Goal: Task Accomplishment & Management: Complete application form

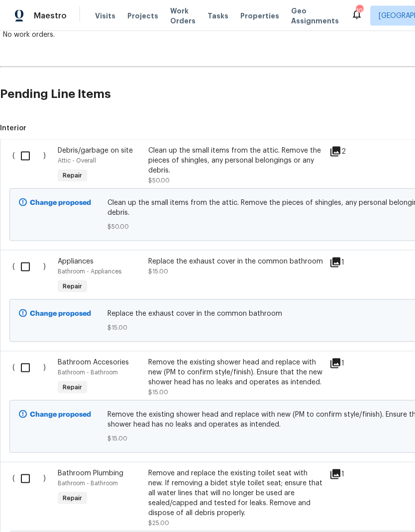
scroll to position [193, 0]
click at [28, 146] on input "checkbox" at bounding box center [29, 156] width 28 height 21
checkbox input "true"
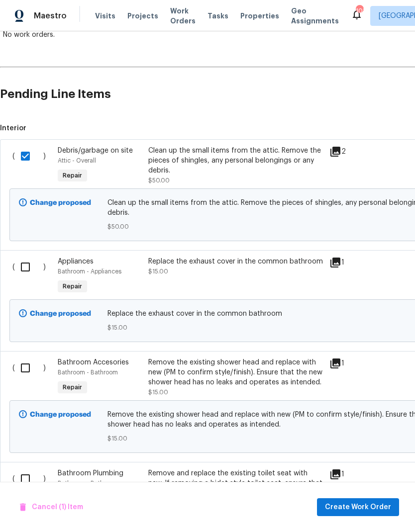
click at [30, 261] on input "checkbox" at bounding box center [29, 267] width 28 height 21
checkbox input "true"
click at [21, 359] on input "checkbox" at bounding box center [29, 368] width 28 height 21
checkbox input "true"
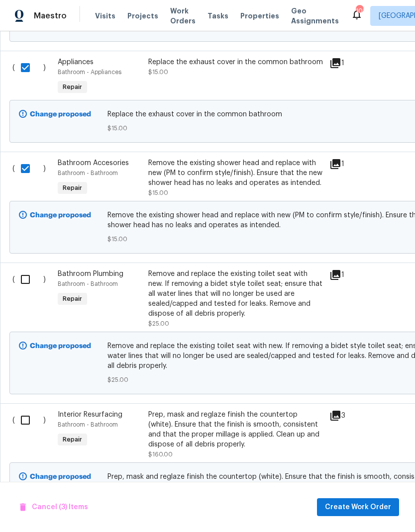
scroll to position [393, 0]
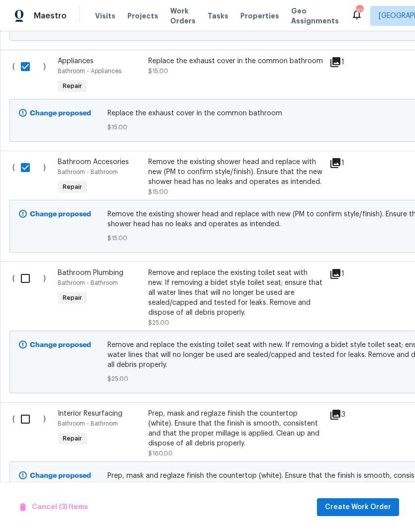
click at [27, 273] on input "checkbox" at bounding box center [29, 278] width 28 height 21
checkbox input "true"
click at [26, 410] on input "checkbox" at bounding box center [29, 419] width 28 height 21
checkbox input "true"
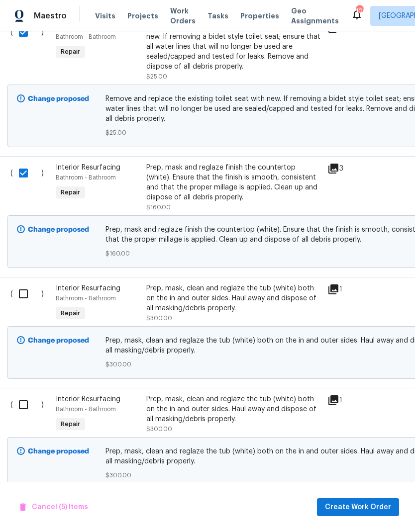
scroll to position [640, 2]
click at [29, 287] on input "checkbox" at bounding box center [27, 293] width 28 height 21
checkbox input "true"
click at [25, 396] on input "checkbox" at bounding box center [27, 404] width 28 height 21
checkbox input "true"
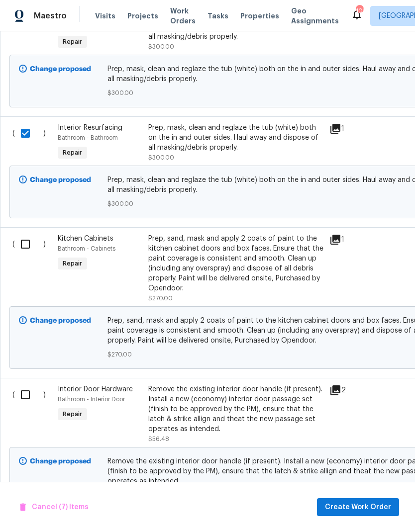
scroll to position [911, 0]
click at [30, 240] on input "checkbox" at bounding box center [29, 244] width 28 height 21
checkbox input "true"
click at [30, 394] on input "checkbox" at bounding box center [29, 395] width 28 height 21
checkbox input "true"
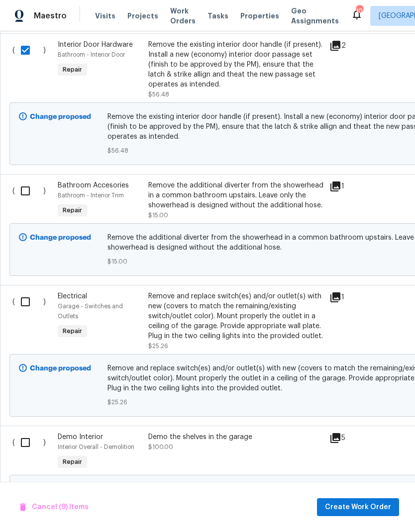
scroll to position [1260, 0]
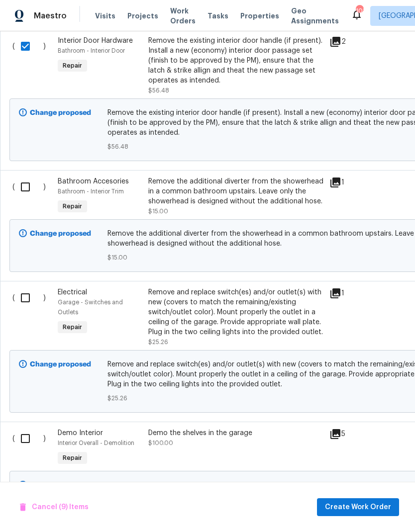
click at [29, 181] on input "checkbox" at bounding box center [29, 187] width 28 height 21
checkbox input "true"
click at [28, 296] on input "checkbox" at bounding box center [29, 298] width 28 height 21
checkbox input "true"
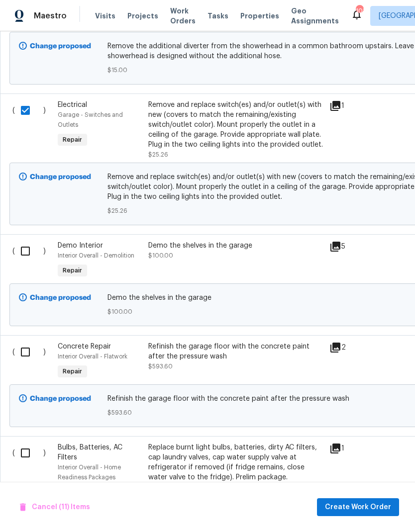
scroll to position [1448, 0]
click at [31, 248] on input "checkbox" at bounding box center [29, 250] width 28 height 21
checkbox input "true"
click at [30, 346] on input "checkbox" at bounding box center [29, 351] width 28 height 21
checkbox input "true"
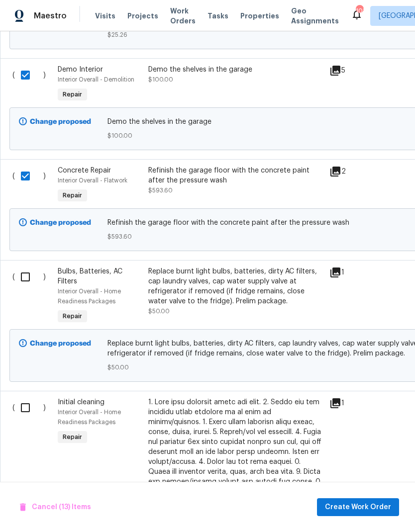
scroll to position [1624, 0]
click at [31, 271] on input "checkbox" at bounding box center [29, 277] width 28 height 21
checkbox input "true"
click at [32, 405] on input "checkbox" at bounding box center [29, 408] width 28 height 21
checkbox input "true"
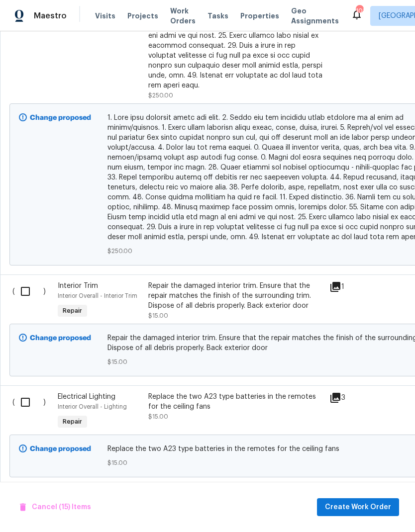
scroll to position [2200, 0]
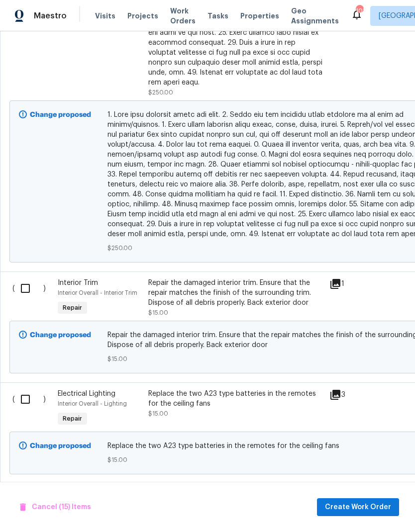
click at [26, 278] on input "checkbox" at bounding box center [29, 288] width 28 height 21
checkbox input "true"
click at [32, 389] on input "checkbox" at bounding box center [29, 399] width 28 height 21
checkbox input "true"
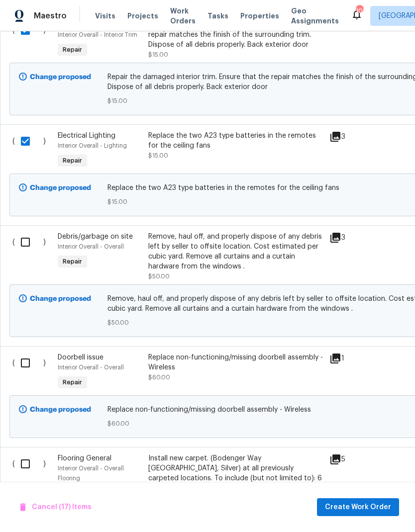
scroll to position [2466, 0]
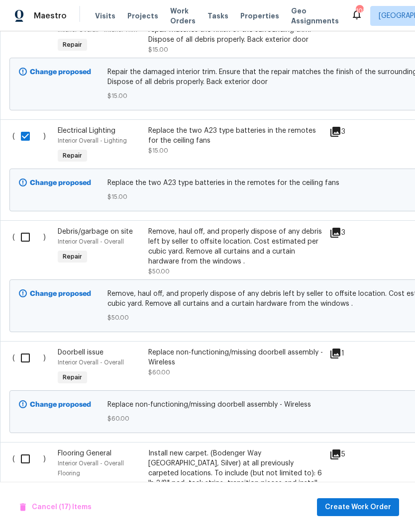
click at [24, 228] on input "checkbox" at bounding box center [29, 237] width 28 height 21
checkbox input "true"
click at [27, 350] on input "checkbox" at bounding box center [29, 358] width 28 height 21
checkbox input "true"
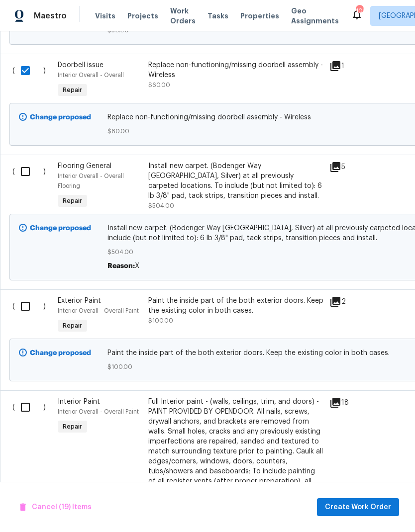
scroll to position [2754, 0]
click at [37, 303] on input "checkbox" at bounding box center [29, 306] width 28 height 21
checkbox input "true"
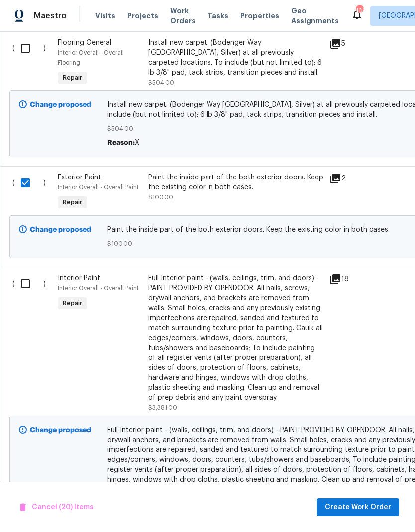
scroll to position [2877, 0]
click at [29, 276] on input "checkbox" at bounding box center [29, 284] width 28 height 21
checkbox input "true"
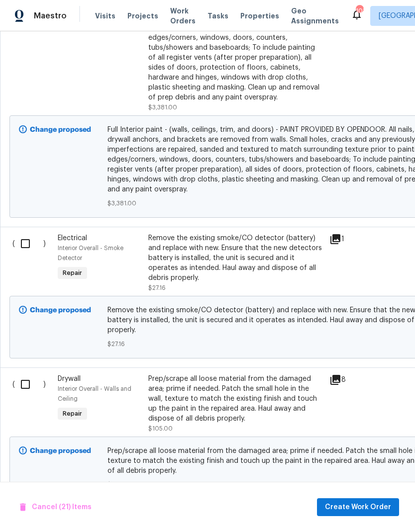
scroll to position [3191, 0]
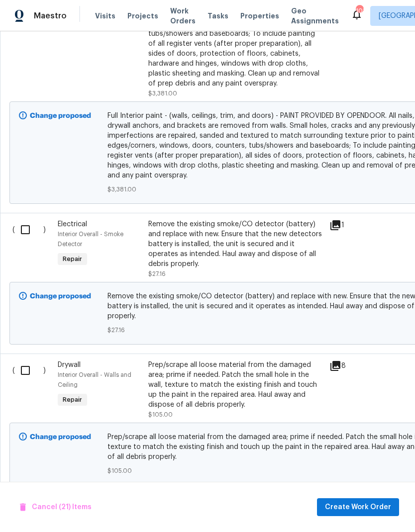
click at [24, 225] on input "checkbox" at bounding box center [29, 229] width 28 height 21
checkbox input "true"
click at [30, 368] on input "checkbox" at bounding box center [29, 370] width 28 height 21
checkbox input "true"
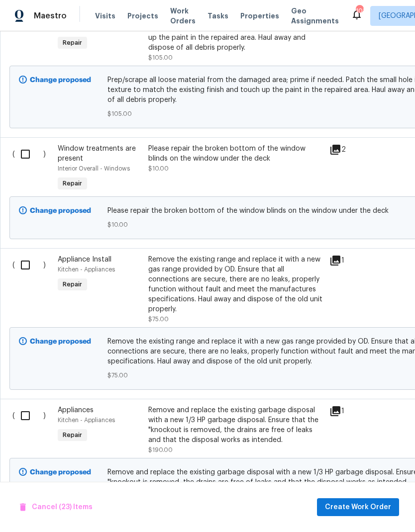
scroll to position [3549, 0]
click at [24, 147] on input "checkbox" at bounding box center [29, 154] width 28 height 21
checkbox input "true"
click at [25, 270] on input "checkbox" at bounding box center [29, 265] width 28 height 21
checkbox input "true"
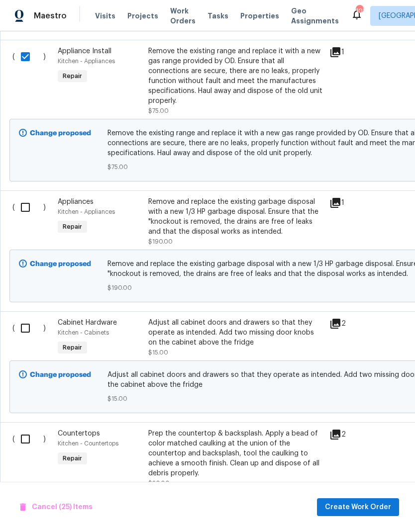
scroll to position [0, 0]
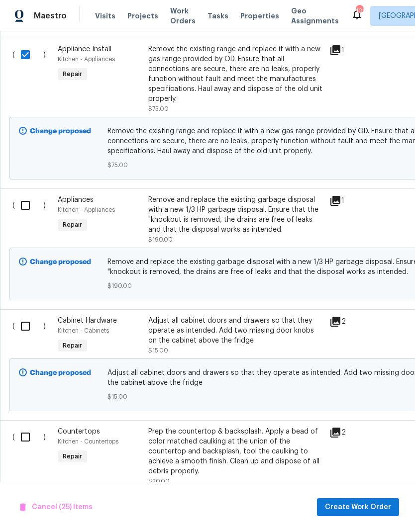
click at [25, 202] on input "checkbox" at bounding box center [29, 205] width 28 height 21
checkbox input "true"
click at [23, 324] on input "checkbox" at bounding box center [29, 326] width 28 height 21
checkbox input "true"
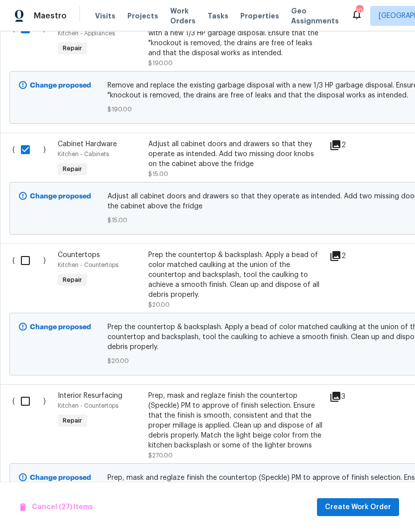
click at [27, 255] on input "checkbox" at bounding box center [29, 260] width 28 height 21
checkbox input "true"
click at [29, 391] on input "checkbox" at bounding box center [29, 401] width 28 height 21
checkbox input "true"
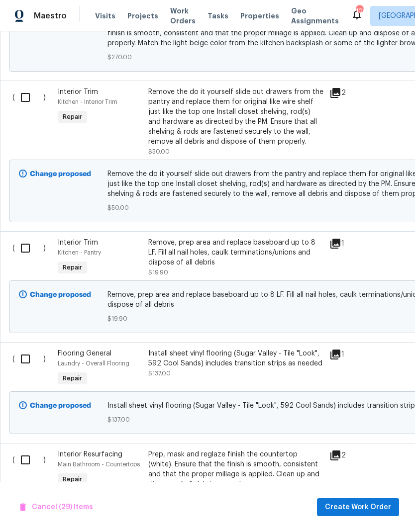
click at [26, 87] on input "checkbox" at bounding box center [29, 97] width 28 height 21
checkbox input "true"
click at [30, 238] on input "checkbox" at bounding box center [29, 248] width 28 height 21
checkbox input "true"
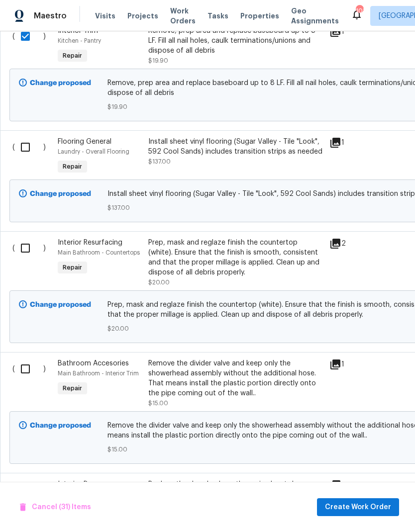
click at [26, 238] on input "checkbox" at bounding box center [29, 248] width 28 height 21
checkbox input "true"
click at [22, 361] on input "checkbox" at bounding box center [29, 369] width 28 height 21
checkbox input "true"
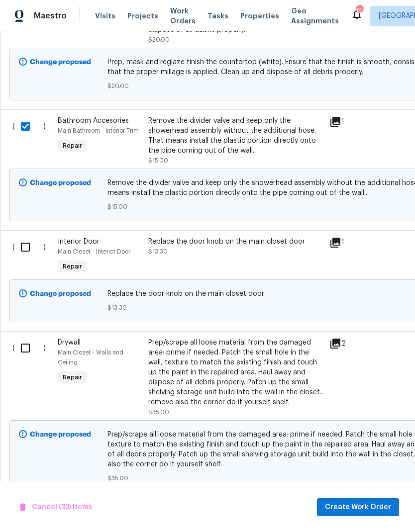
click at [25, 238] on input "checkbox" at bounding box center [29, 247] width 28 height 21
checkbox input "true"
click at [27, 338] on input "checkbox" at bounding box center [29, 348] width 28 height 21
checkbox input "true"
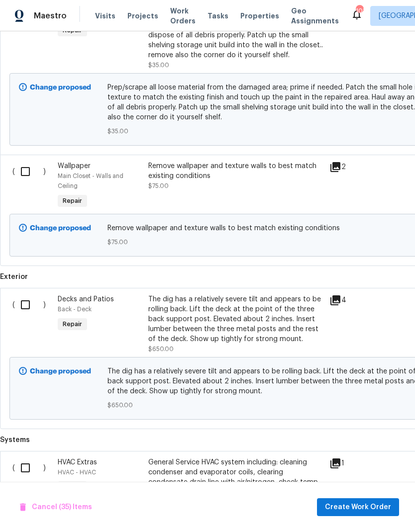
click at [26, 161] on input "checkbox" at bounding box center [29, 171] width 28 height 21
checkbox input "true"
click at [30, 300] on input "checkbox" at bounding box center [29, 305] width 28 height 21
checkbox input "true"
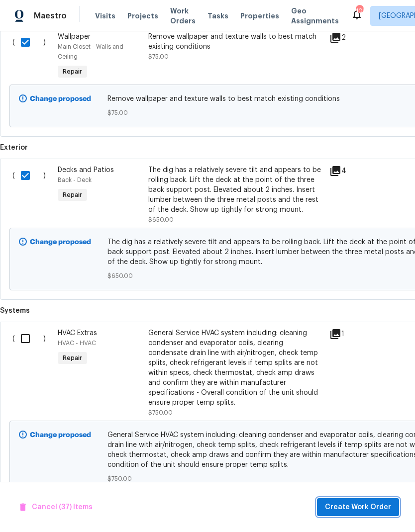
click at [365, 509] on span "Create Work Order" at bounding box center [358, 508] width 66 height 12
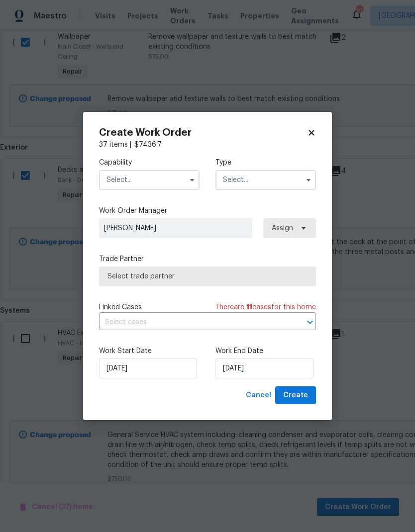
click at [157, 172] on input "text" at bounding box center [149, 180] width 101 height 20
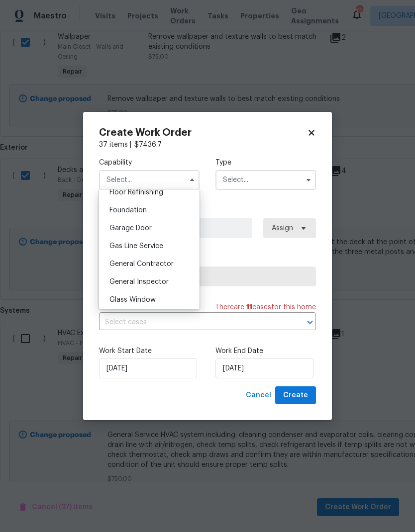
click at [156, 264] on span "General Contractor" at bounding box center [141, 264] width 64 height 7
type input "General Contractor"
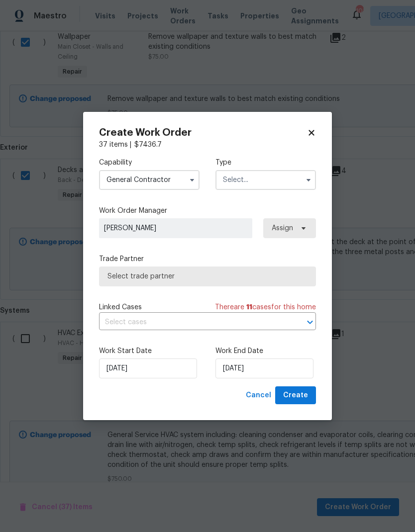
click at [258, 181] on input "text" at bounding box center [265, 180] width 101 height 20
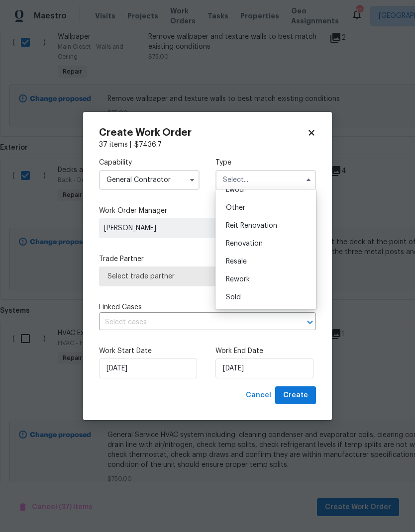
scroll to position [118, 0]
click at [259, 243] on span "Renovation" at bounding box center [244, 243] width 37 height 7
type input "Renovation"
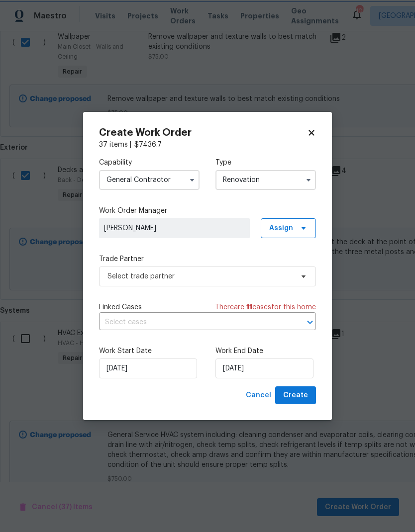
scroll to position [0, 0]
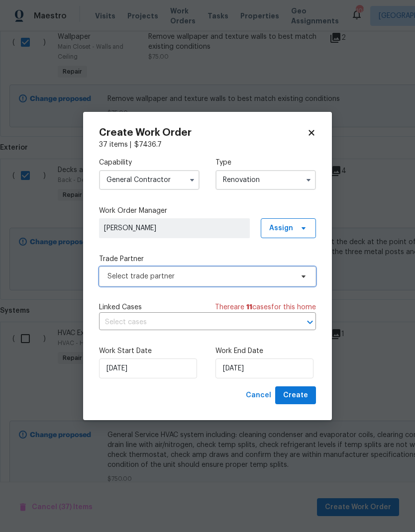
click at [264, 276] on span "Select trade partner" at bounding box center [200, 277] width 186 height 10
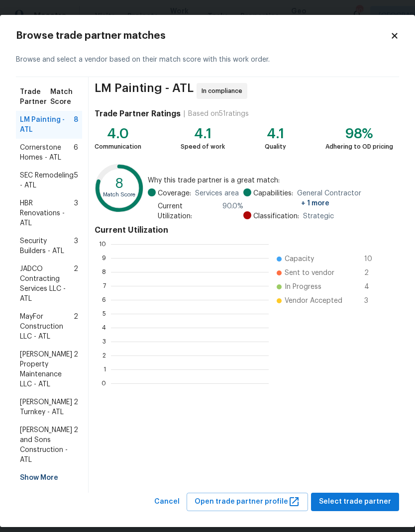
scroll to position [139, 158]
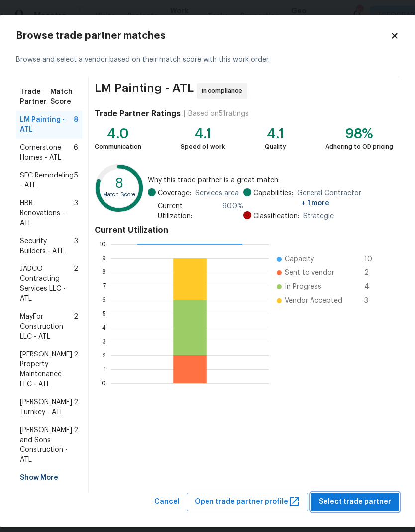
click at [357, 496] on span "Select trade partner" at bounding box center [355, 502] width 72 height 12
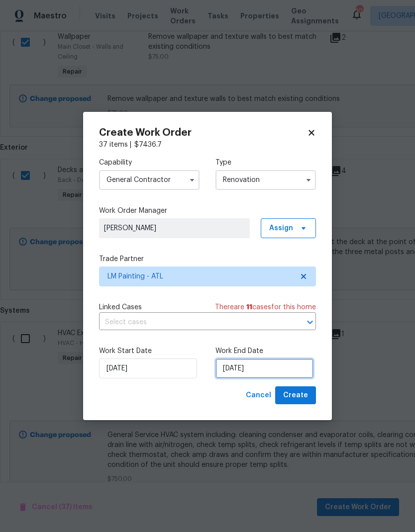
click at [280, 373] on input "[DATE]" at bounding box center [264, 369] width 98 height 20
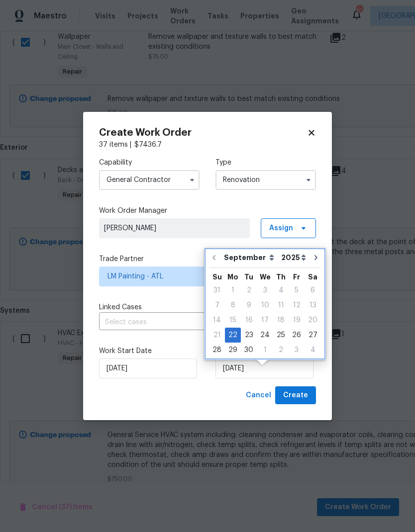
click at [312, 254] on icon "Go to next month" at bounding box center [316, 258] width 8 height 8
type input "10/22/2025"
select select "9"
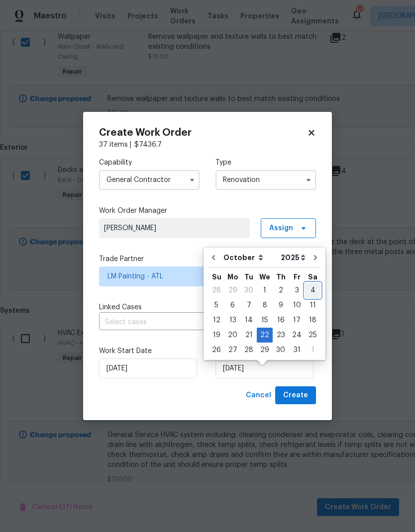
click at [308, 284] on div "4" at bounding box center [312, 291] width 15 height 14
type input "[DATE]"
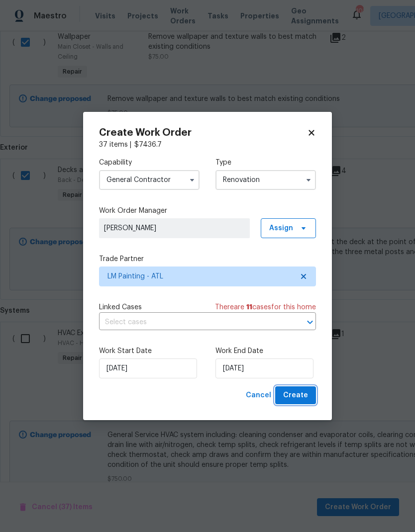
click at [302, 396] on span "Create" at bounding box center [295, 396] width 25 height 12
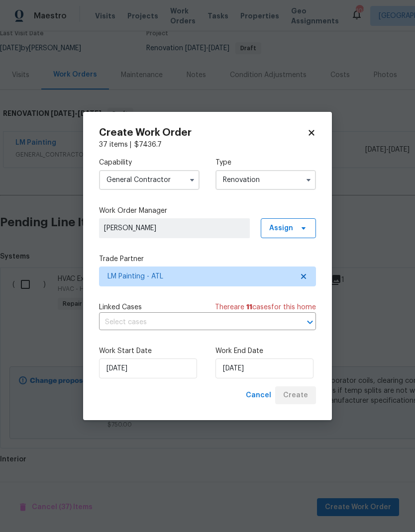
scroll to position [51, 0]
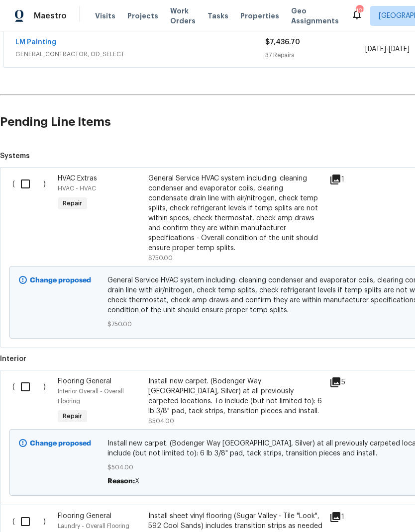
scroll to position [191, 0]
click at [31, 174] on input "checkbox" at bounding box center [29, 184] width 28 height 21
checkbox input "true"
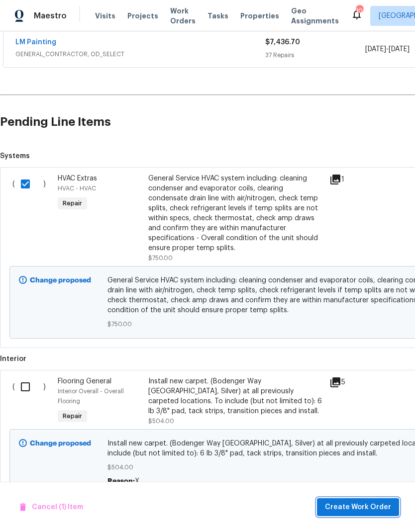
click at [360, 511] on span "Create Work Order" at bounding box center [358, 508] width 66 height 12
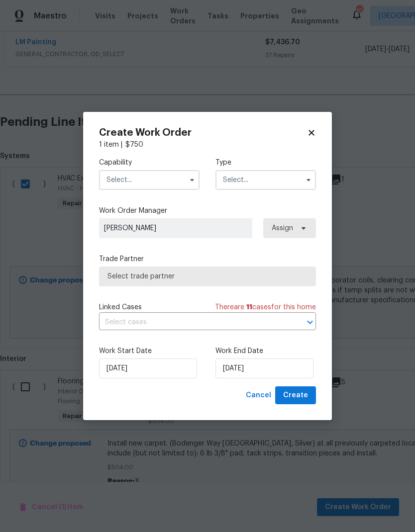
click at [163, 174] on input "text" at bounding box center [149, 180] width 101 height 20
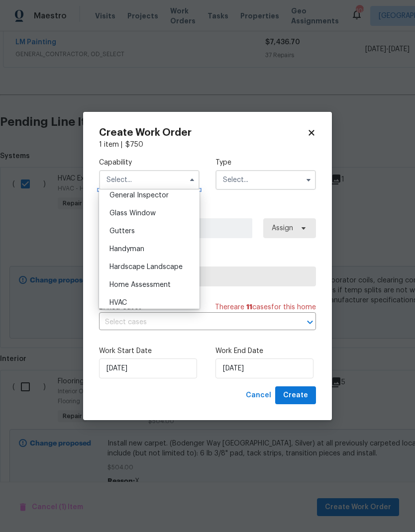
scroll to position [532, 0]
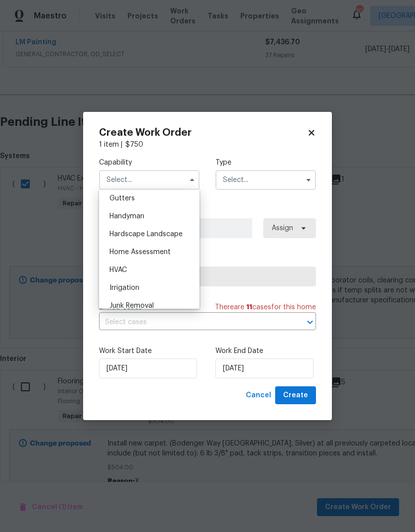
click at [136, 269] on div "HVAC" at bounding box center [150, 270] width 96 height 18
type input "HVAC"
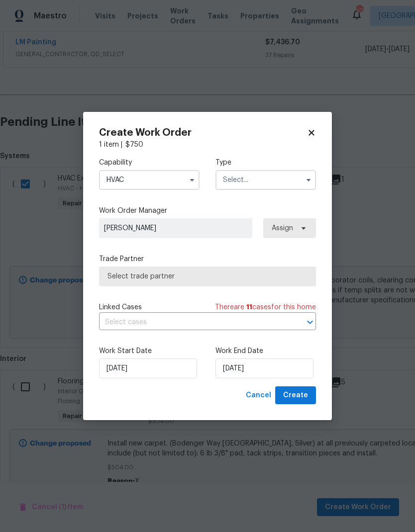
click at [267, 182] on input "text" at bounding box center [265, 180] width 101 height 20
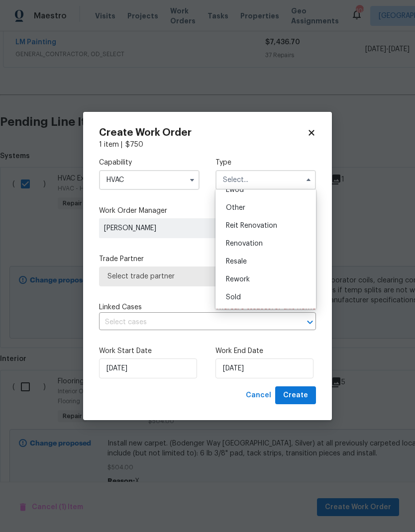
scroll to position [118, 0]
click at [258, 244] on span "Renovation" at bounding box center [244, 243] width 37 height 7
type input "Renovation"
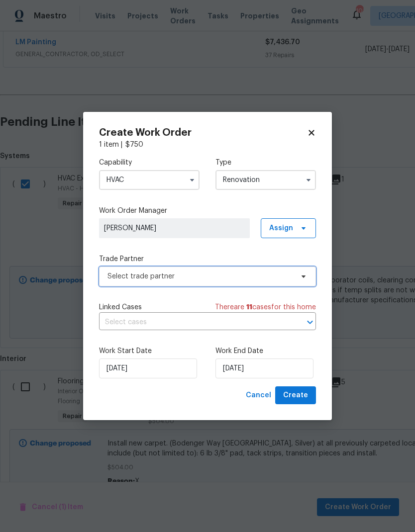
click at [246, 276] on span "Select trade partner" at bounding box center [200, 277] width 186 height 10
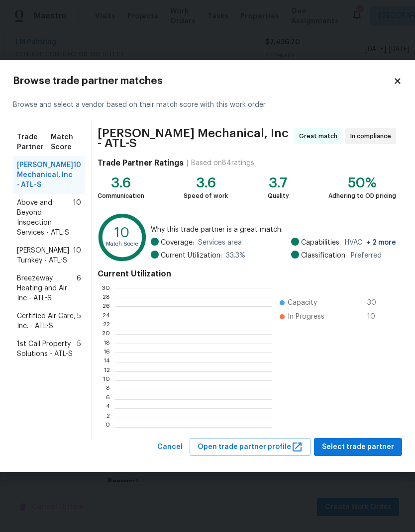
scroll to position [1, 1]
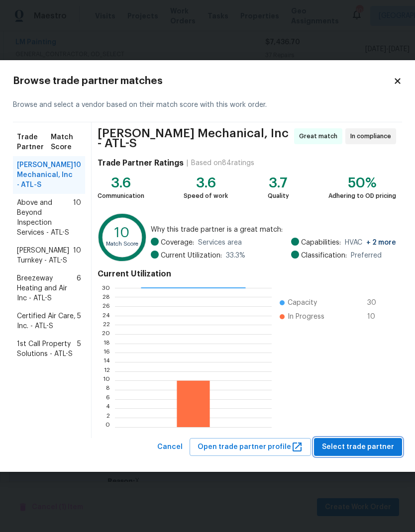
click at [351, 445] on span "Select trade partner" at bounding box center [358, 447] width 72 height 12
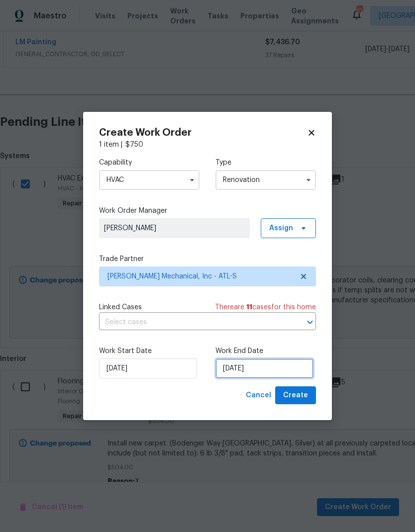
click at [283, 372] on input "[DATE]" at bounding box center [264, 369] width 98 height 20
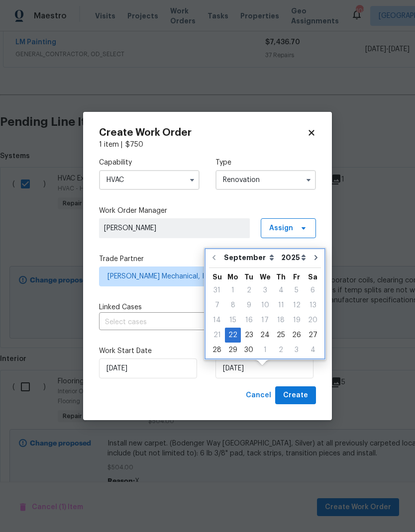
click at [314, 254] on icon "Go to next month" at bounding box center [316, 258] width 8 height 8
type input "10/22/2025"
select select "9"
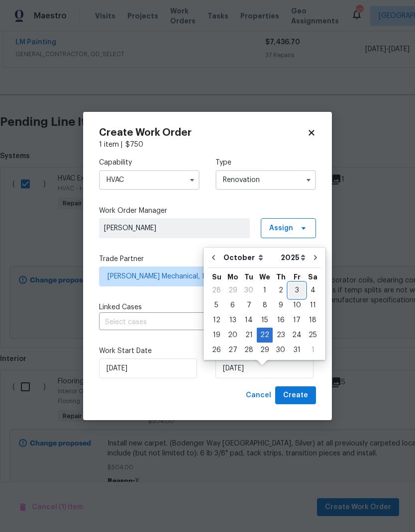
click at [295, 284] on div "3" at bounding box center [297, 291] width 16 height 14
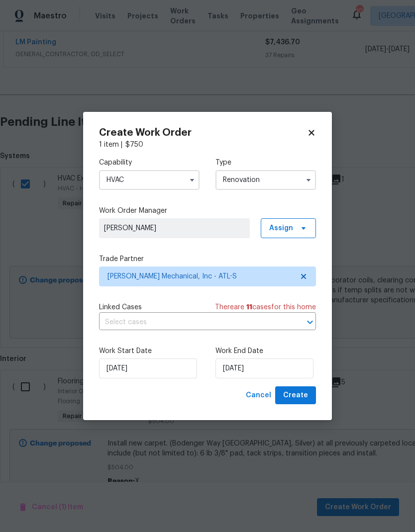
type input "[DATE]"
click at [168, 376] on input "[DATE]" at bounding box center [148, 369] width 98 height 20
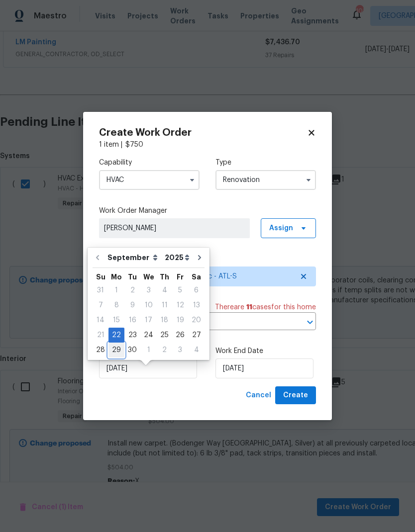
click at [118, 343] on div "29" at bounding box center [116, 350] width 16 height 14
type input "[DATE]"
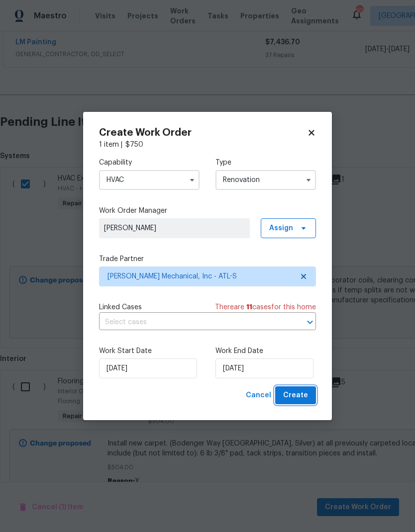
click at [304, 400] on span "Create" at bounding box center [295, 396] width 25 height 12
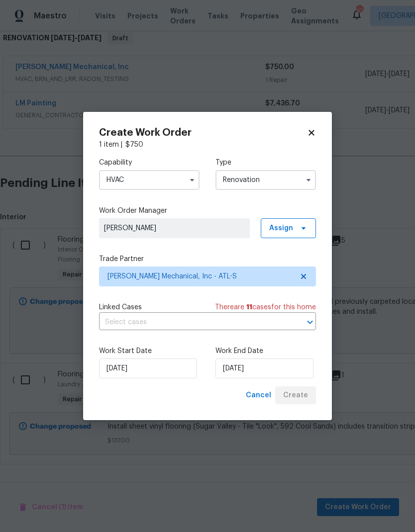
scroll to position [128, 0]
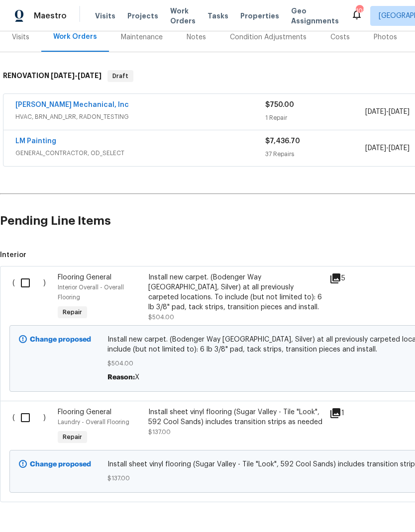
scroll to position [128, 0]
click at [28, 413] on input "checkbox" at bounding box center [29, 418] width 28 height 21
checkbox input "true"
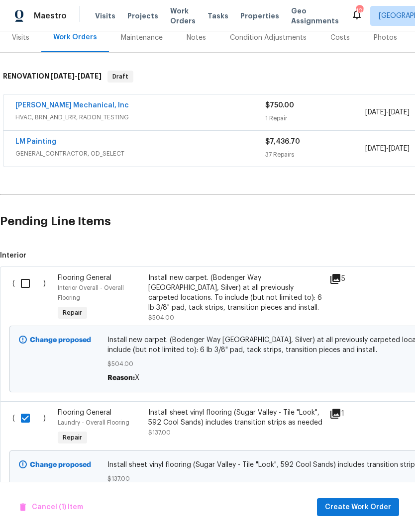
click at [31, 275] on input "checkbox" at bounding box center [29, 283] width 28 height 21
checkbox input "true"
click at [361, 511] on span "Create Work Order" at bounding box center [358, 508] width 66 height 12
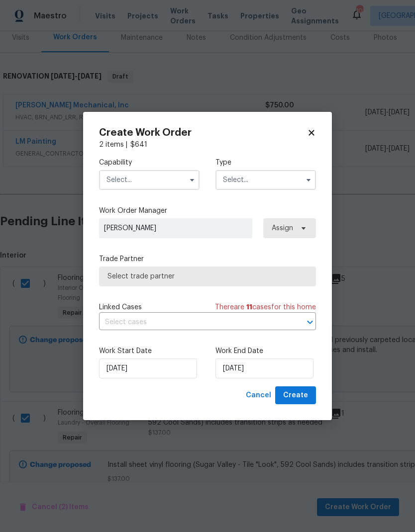
click at [148, 179] on input "text" at bounding box center [149, 180] width 101 height 20
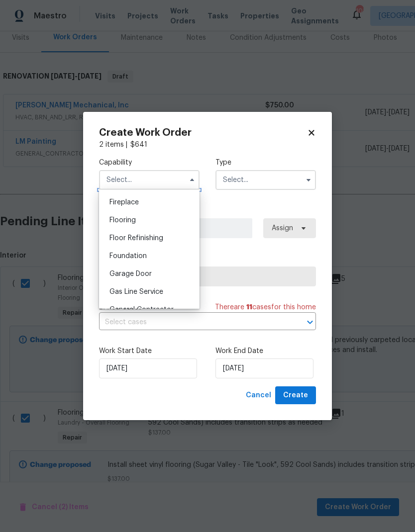
scroll to position [366, 0]
click at [150, 222] on div "Flooring" at bounding box center [150, 221] width 96 height 18
type input "Flooring"
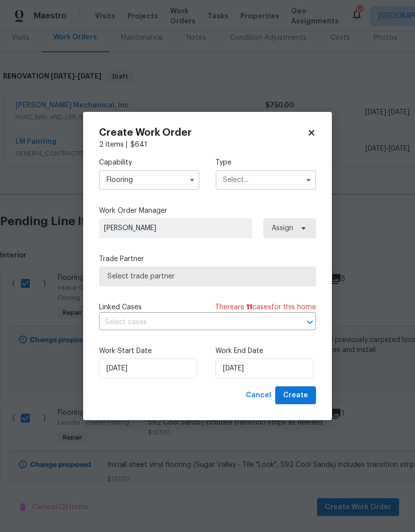
click at [264, 178] on input "text" at bounding box center [265, 180] width 101 height 20
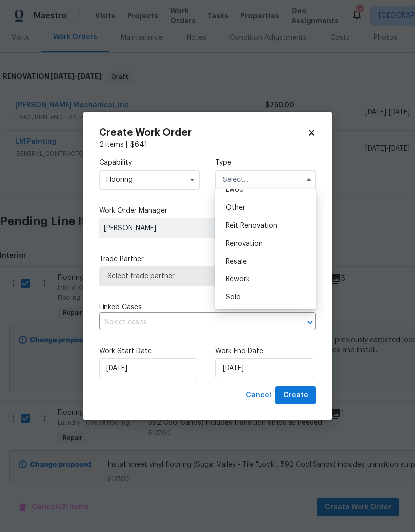
scroll to position [118, 0]
click at [259, 245] on span "Renovation" at bounding box center [244, 243] width 37 height 7
type input "Renovation"
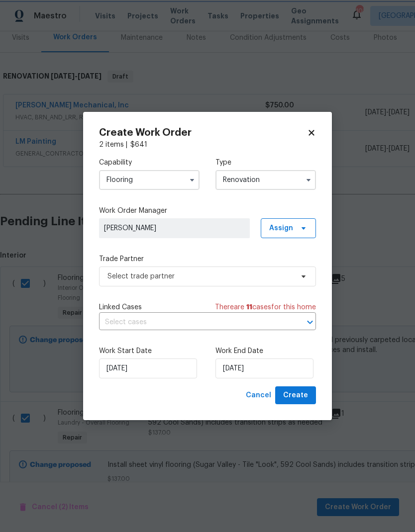
scroll to position [0, 0]
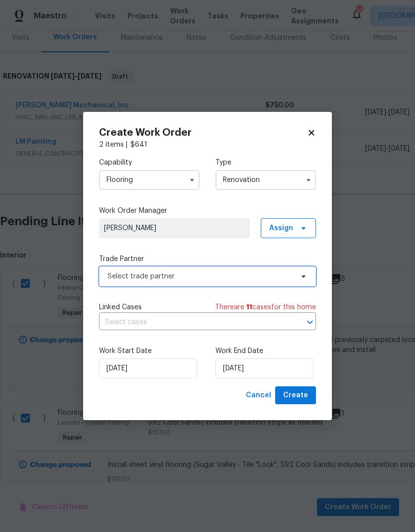
click at [260, 274] on span "Select trade partner" at bounding box center [200, 277] width 186 height 10
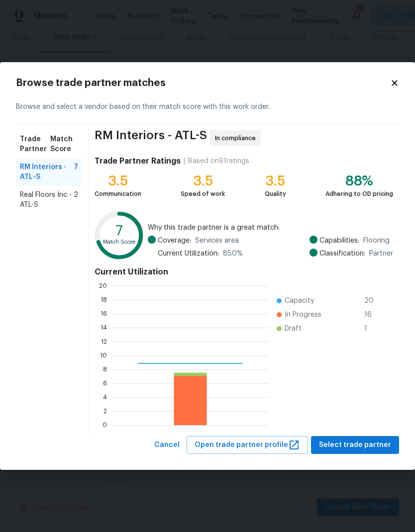
scroll to position [139, 157]
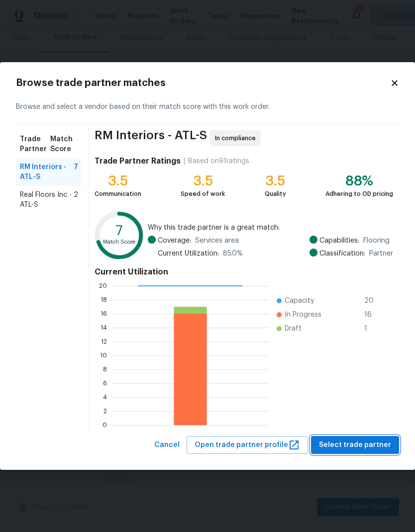
click at [357, 448] on span "Select trade partner" at bounding box center [355, 445] width 72 height 12
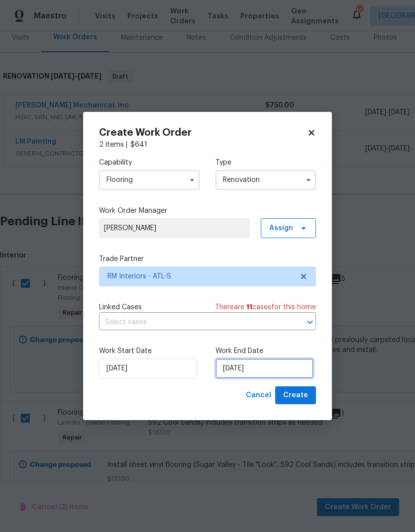
click at [282, 370] on input "[DATE]" at bounding box center [264, 369] width 98 height 20
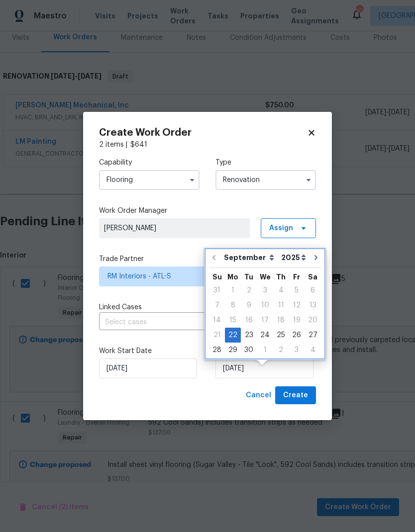
click at [315, 252] on button "Go to next month" at bounding box center [316, 258] width 15 height 20
type input "10/22/2025"
select select "9"
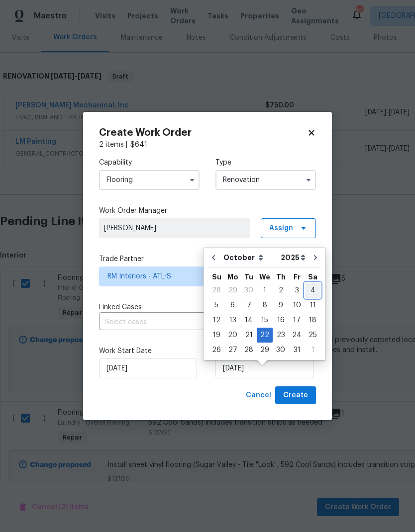
click at [307, 285] on div "4" at bounding box center [312, 291] width 15 height 14
type input "[DATE]"
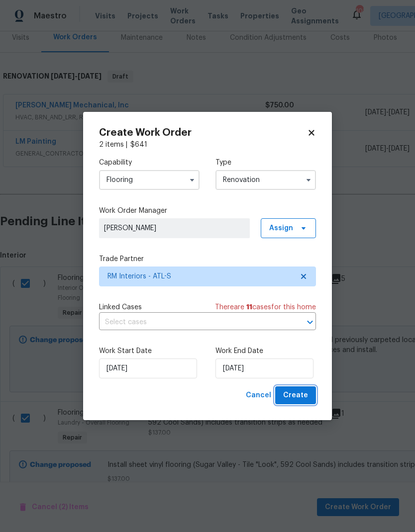
click at [300, 398] on span "Create" at bounding box center [295, 396] width 25 height 12
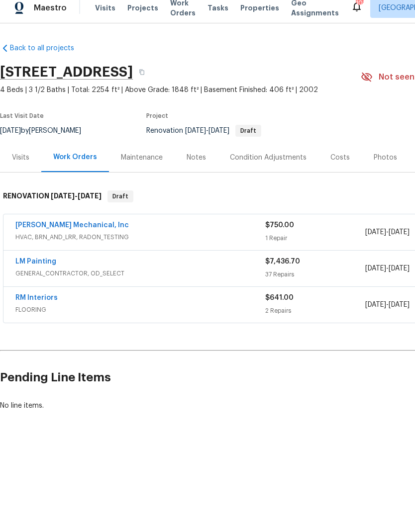
scroll to position [0, 0]
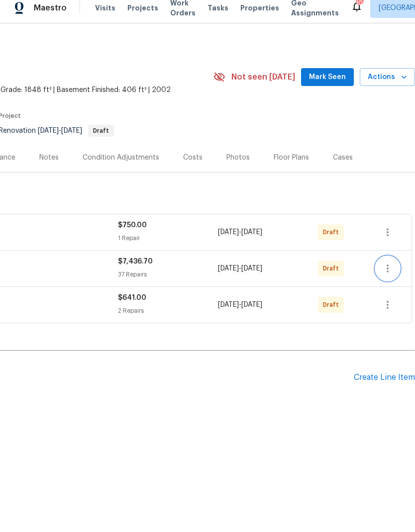
click at [387, 271] on icon "button" at bounding box center [388, 277] width 12 height 12
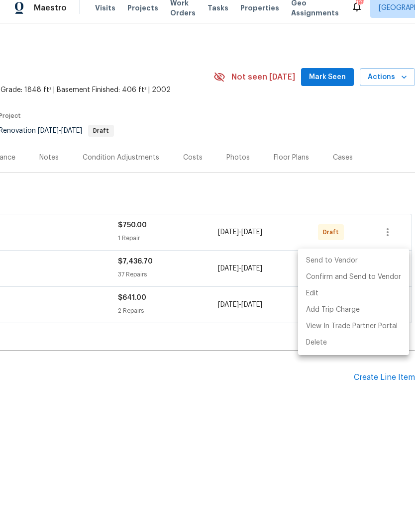
scroll to position [0, 147]
click at [379, 278] on li "Confirm and Send to Vendor" at bounding box center [353, 285] width 111 height 16
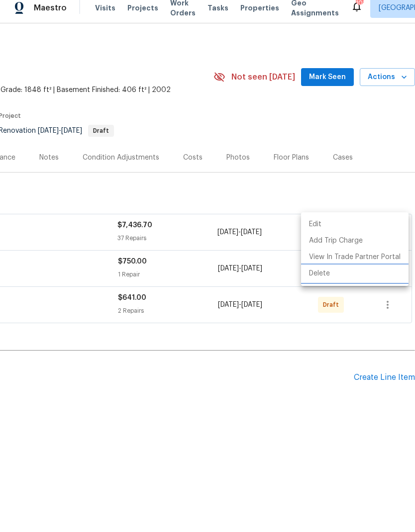
click at [367, 276] on li "Delete" at bounding box center [354, 282] width 107 height 16
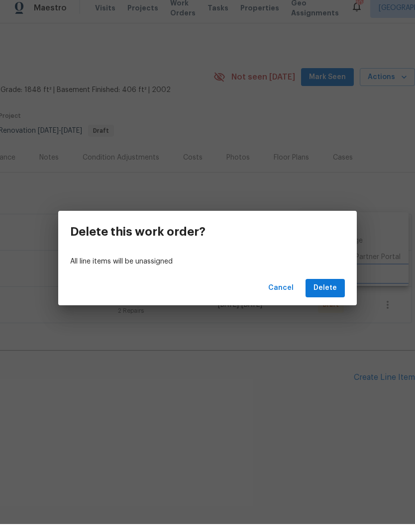
click at [279, 395] on div "Delete this work order? All line items will be unassigned Cancel Delete" at bounding box center [207, 266] width 415 height 532
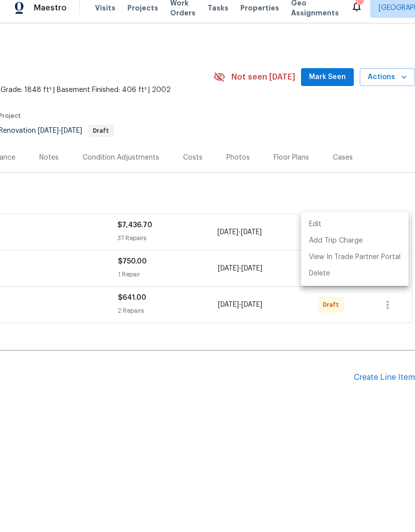
click at [280, 394] on div at bounding box center [207, 266] width 415 height 532
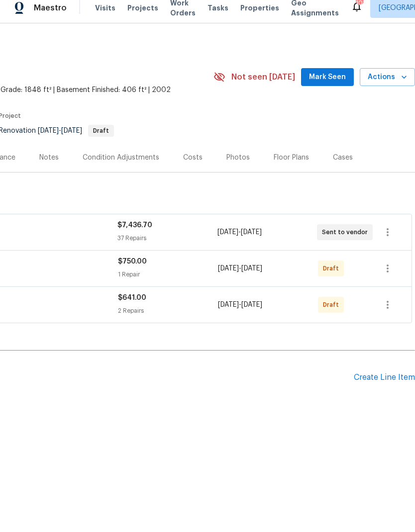
click at [305, 377] on h2 "Pending Line Items" at bounding box center [103, 386] width 501 height 46
click at [389, 271] on icon "button" at bounding box center [388, 277] width 12 height 12
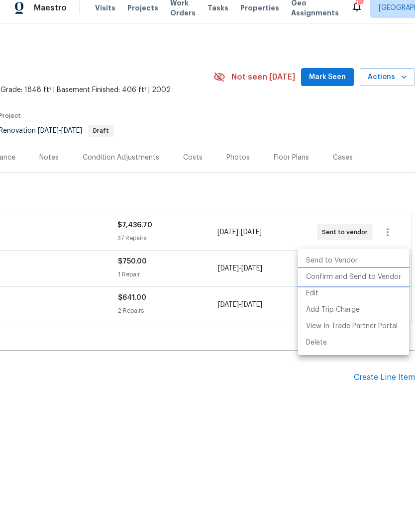
click at [377, 277] on li "Confirm and Send to Vendor" at bounding box center [353, 285] width 111 height 16
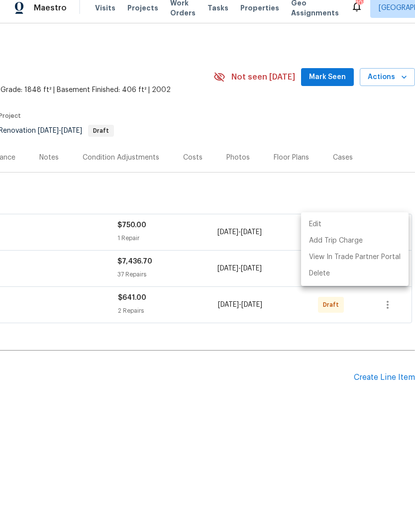
click at [325, 394] on div at bounding box center [207, 266] width 415 height 532
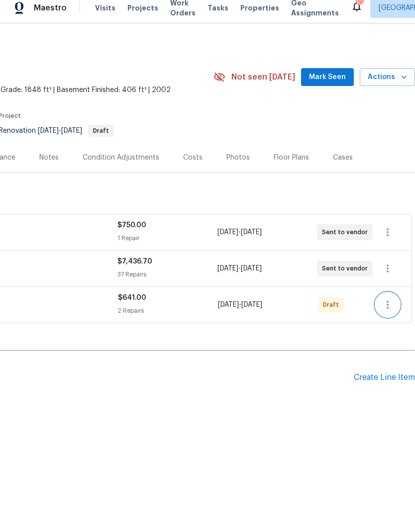
click at [390, 307] on icon "button" at bounding box center [388, 313] width 12 height 12
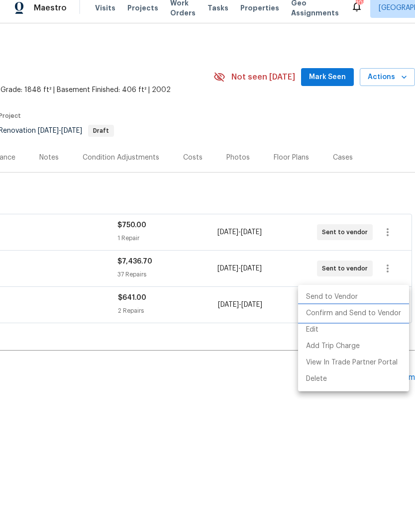
click at [368, 315] on li "Confirm and Send to Vendor" at bounding box center [353, 322] width 111 height 16
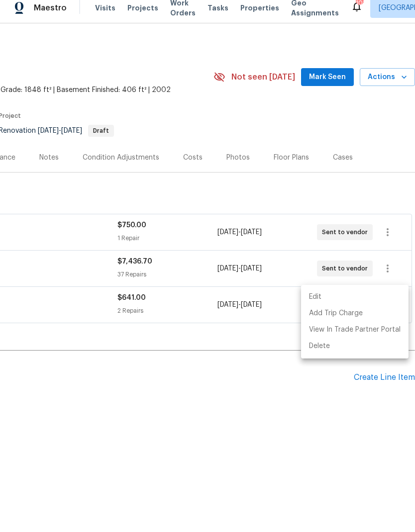
click at [285, 398] on div at bounding box center [207, 266] width 415 height 532
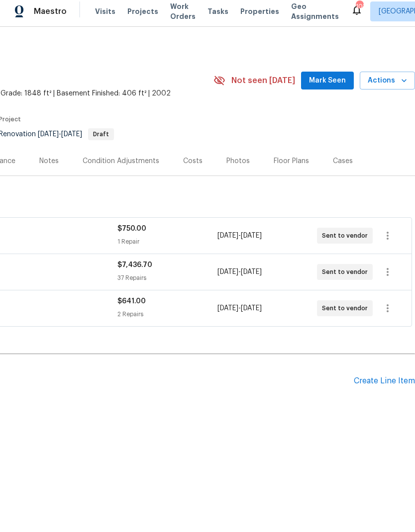
click at [343, 81] on span "Mark Seen" at bounding box center [327, 85] width 37 height 12
